Goal: Information Seeking & Learning: Compare options

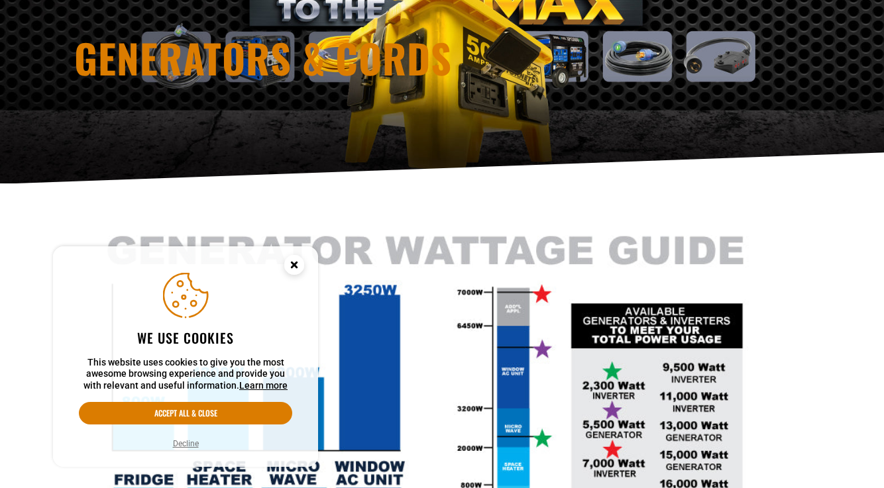
click at [296, 263] on icon "Cookie Consent" at bounding box center [293, 264] width 5 height 5
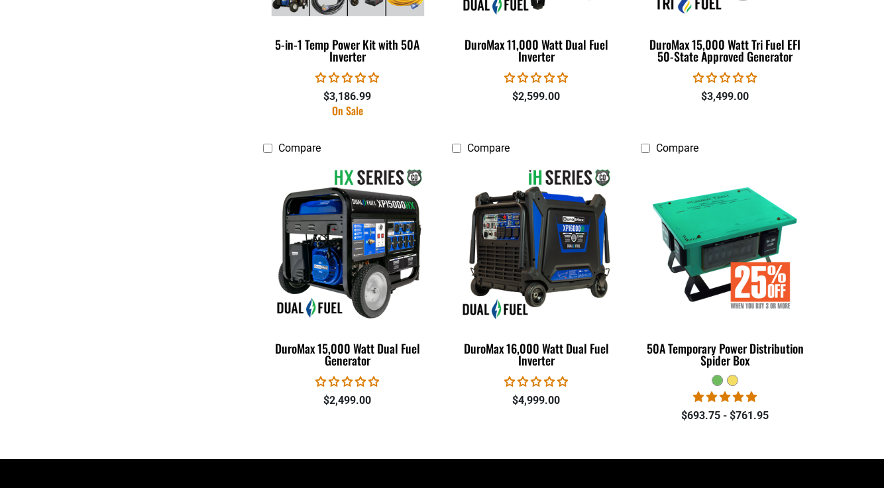
scroll to position [2734, 0]
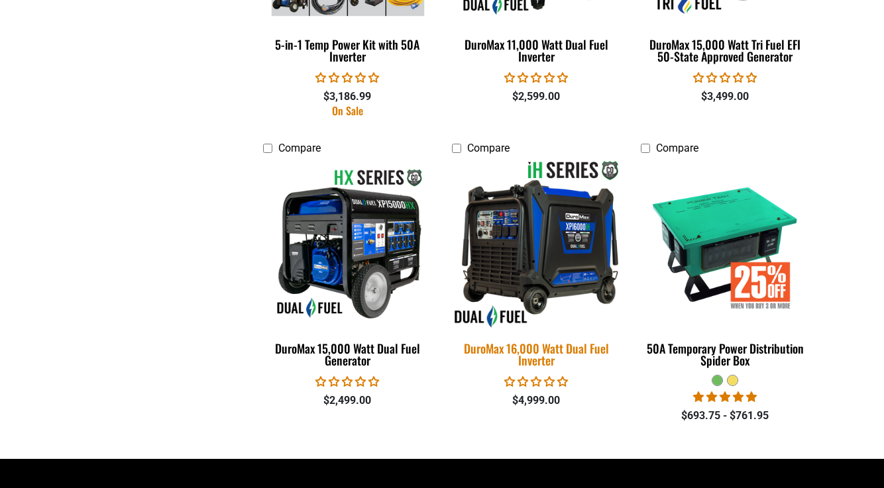
click at [552, 244] on img at bounding box center [535, 244] width 185 height 170
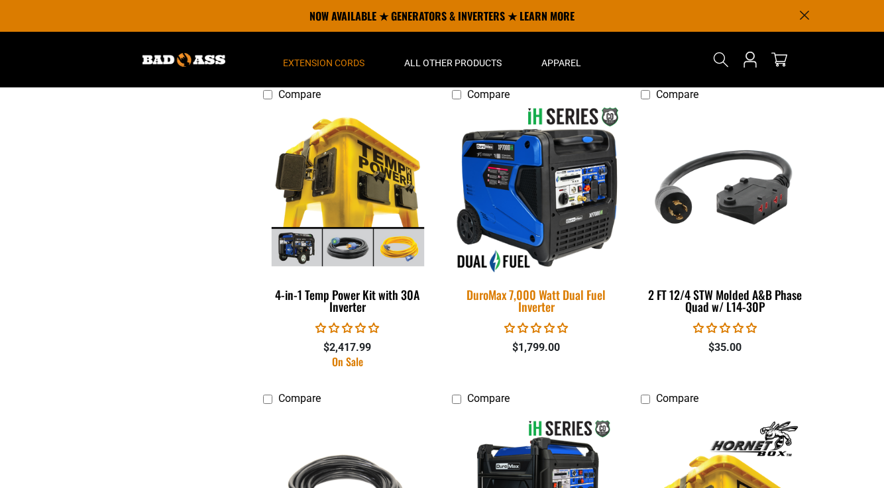
scroll to position [1573, 0]
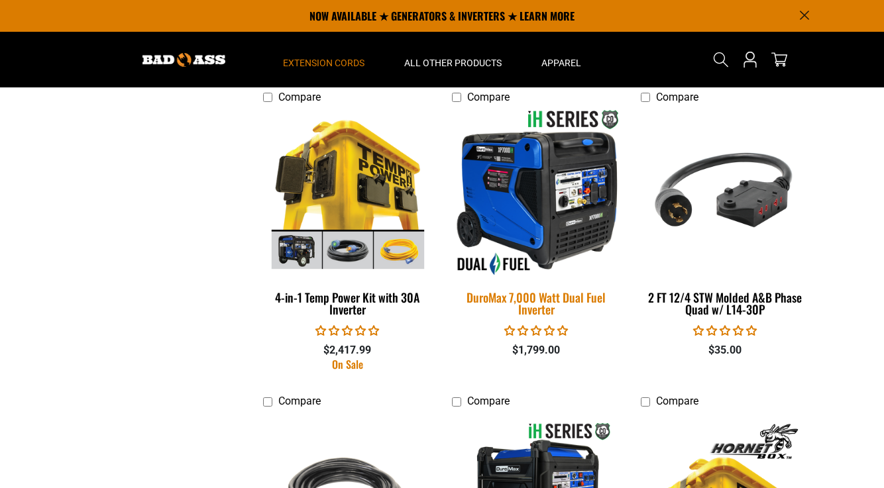
click at [546, 197] on img at bounding box center [535, 193] width 185 height 170
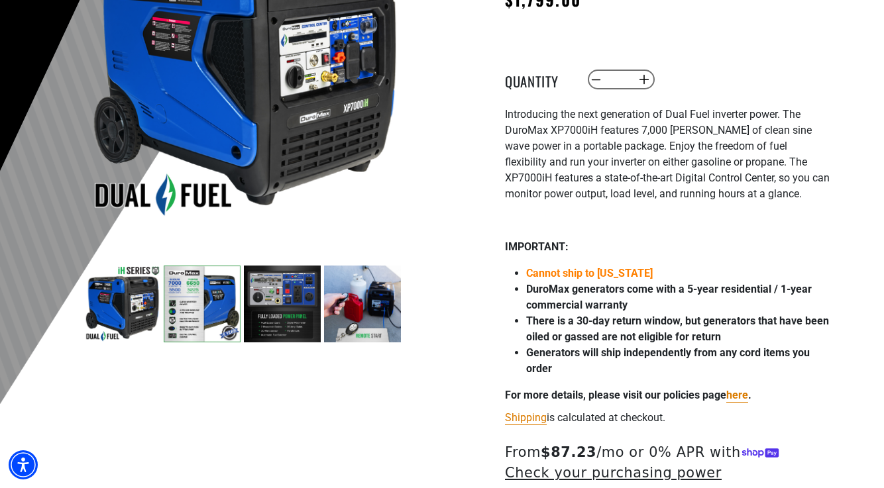
scroll to position [250, 0]
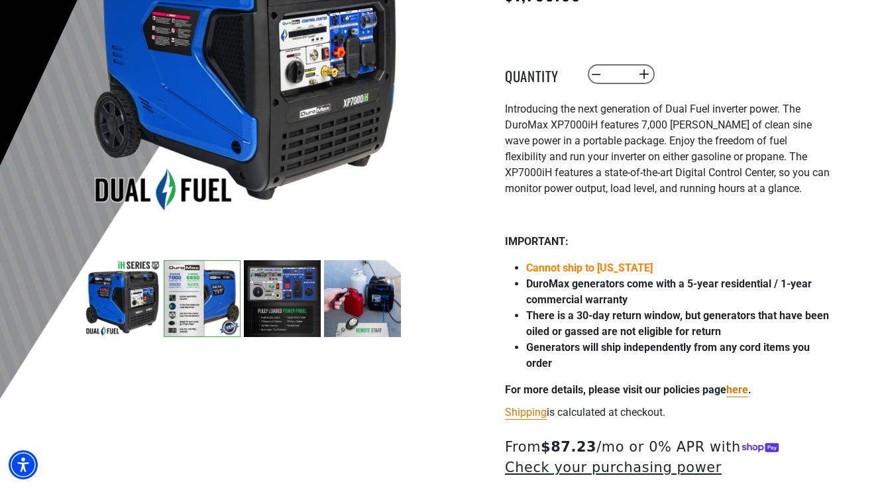
click at [285, 295] on img at bounding box center [282, 298] width 77 height 77
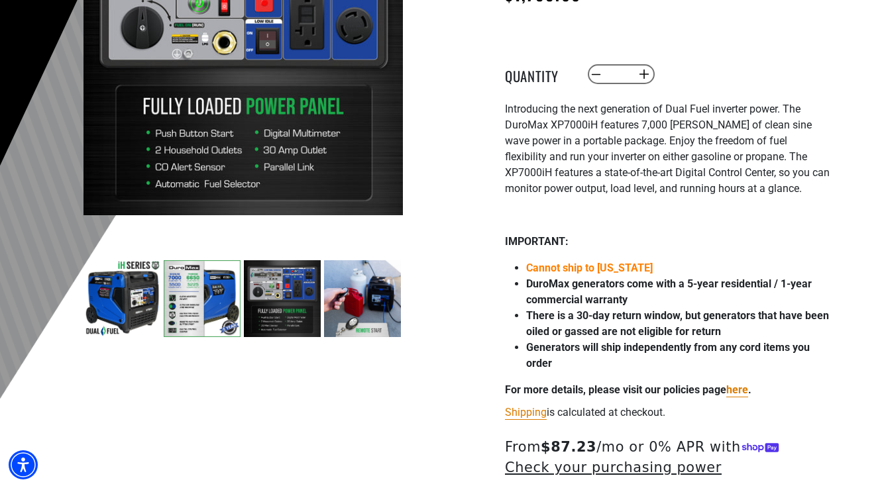
click at [285, 295] on img at bounding box center [282, 298] width 77 height 77
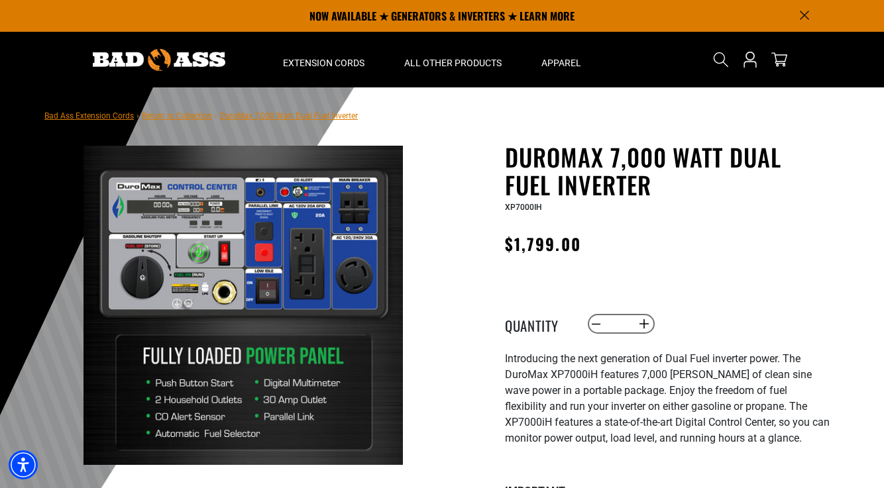
scroll to position [0, 0]
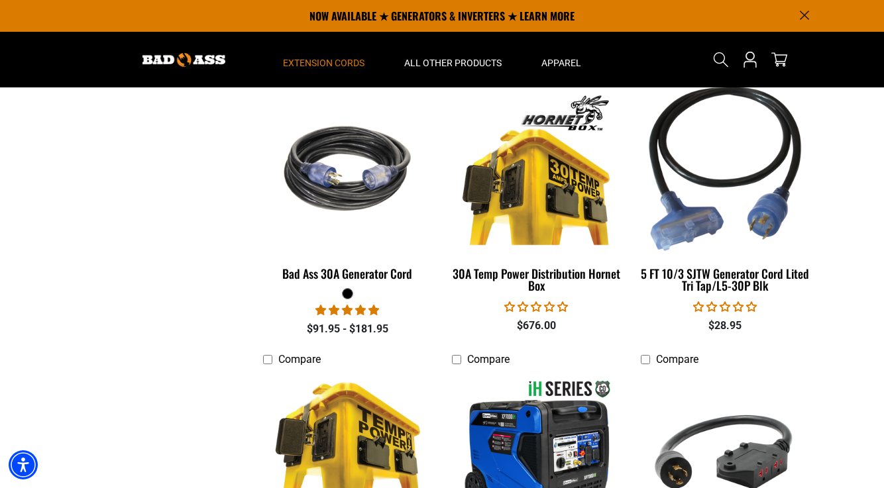
scroll to position [1253, 0]
